Goal: Find specific page/section: Find specific page/section

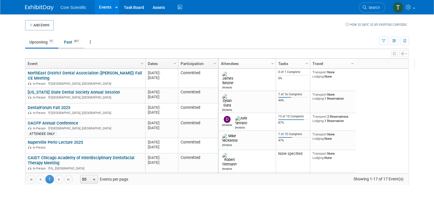
click at [66, 42] on link "Past 417" at bounding box center [72, 42] width 25 height 11
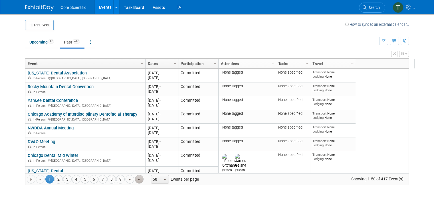
click at [137, 180] on span "Go to the last page" at bounding box center [139, 179] width 5 height 5
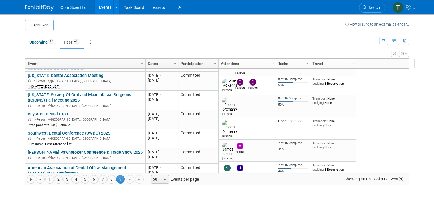
scroll to position [210, 0]
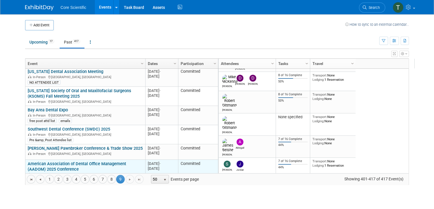
click at [65, 161] on link "American Association of Dental Office Management (AADOM) 2025 Conference" at bounding box center [77, 166] width 99 height 11
